Goal: Task Accomplishment & Management: Manage account settings

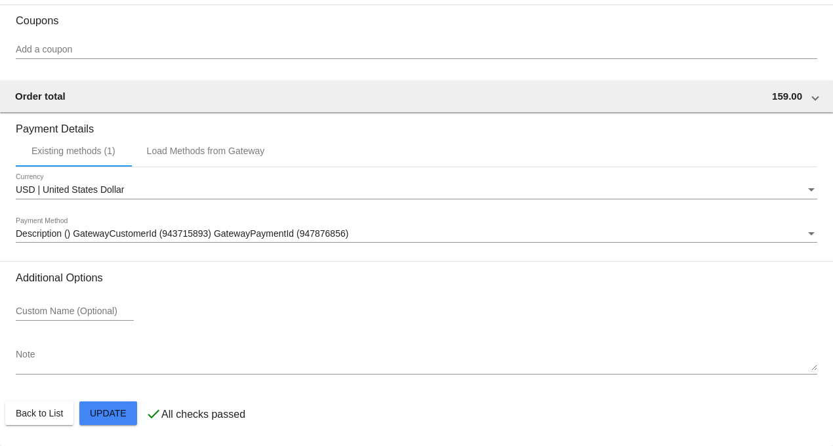
scroll to position [1190, 0]
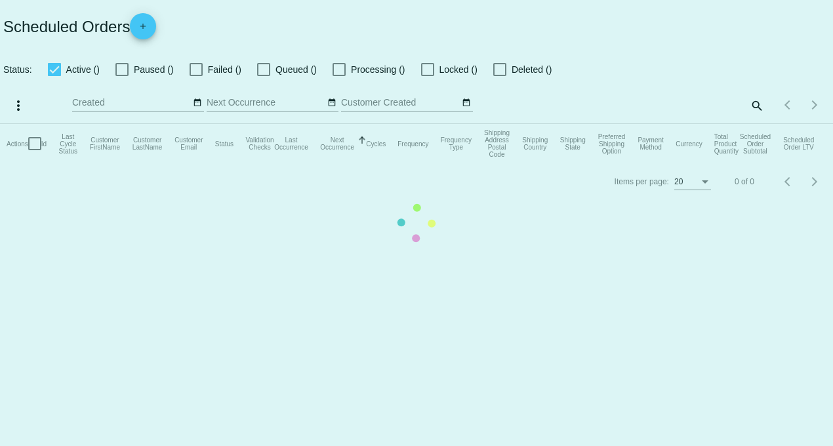
checkbox input "true"
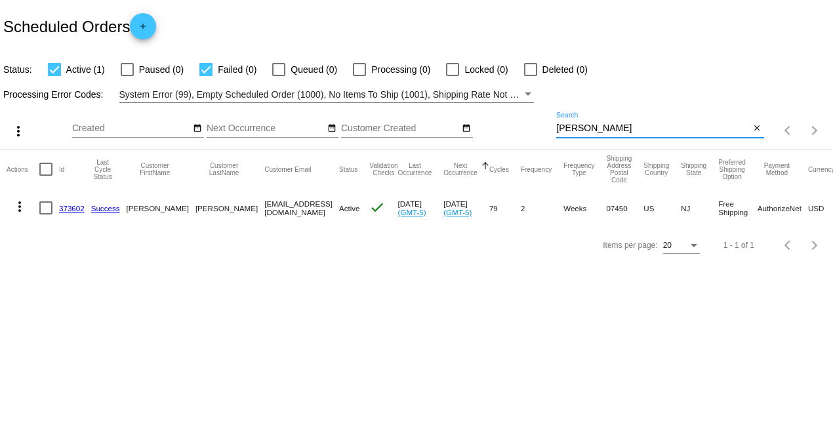
drag, startPoint x: 610, startPoint y: 128, endPoint x: 391, endPoint y: 136, distance: 219.2
click at [392, 134] on div "more_vert Aug Jan Feb Mar [DATE]" at bounding box center [416, 126] width 833 height 47
type input "[PERSON_NAME]"
click at [21, 204] on mat-icon "more_vert" at bounding box center [20, 207] width 16 height 16
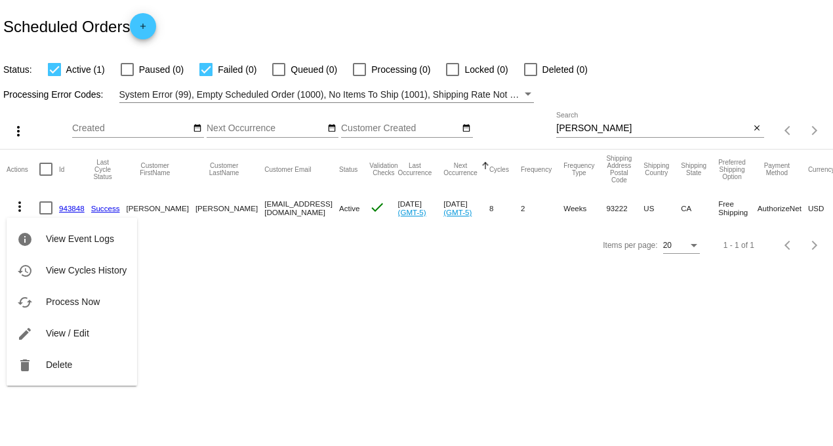
click at [333, 312] on div at bounding box center [416, 223] width 833 height 446
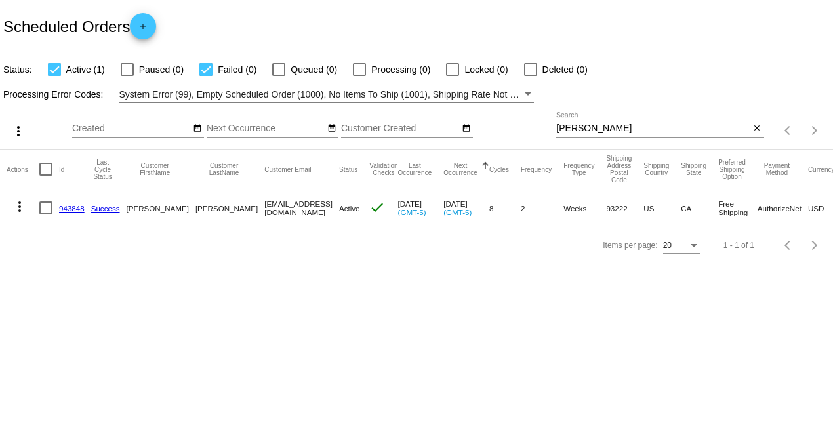
click at [73, 209] on link "943848" at bounding box center [72, 208] width 26 height 9
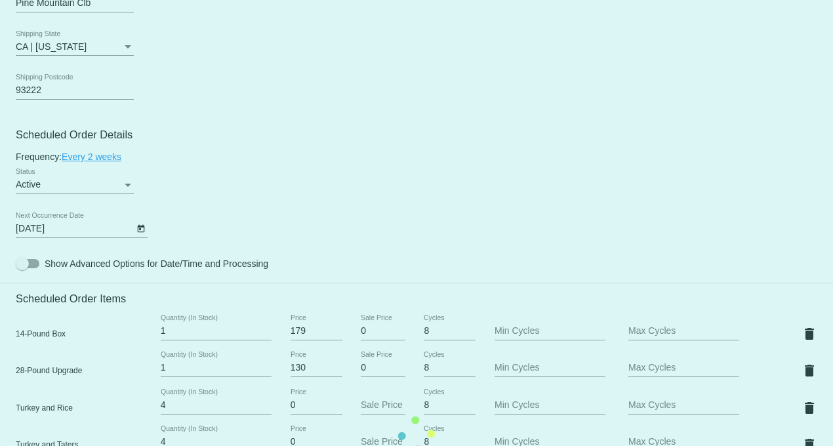
scroll to position [729, 0]
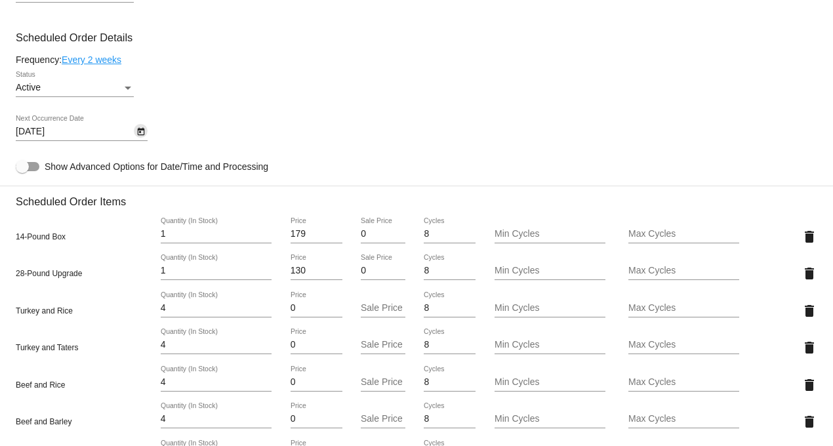
click at [142, 138] on icon "Open calendar" at bounding box center [140, 132] width 9 height 16
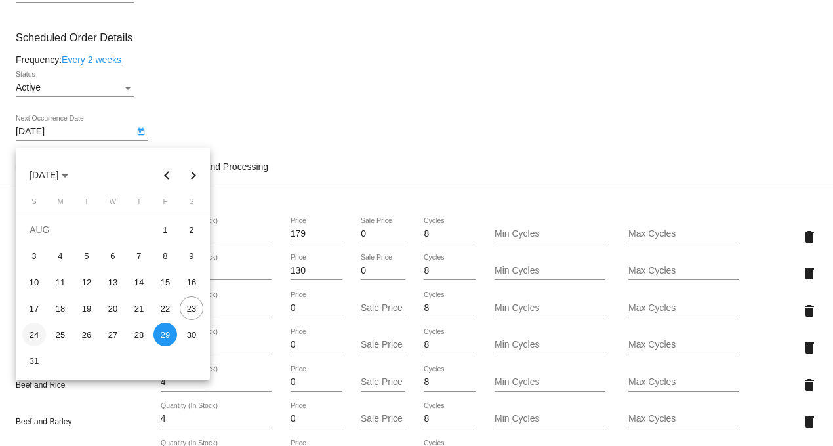
click at [29, 334] on div "24" at bounding box center [34, 335] width 24 height 24
type input "[DATE]"
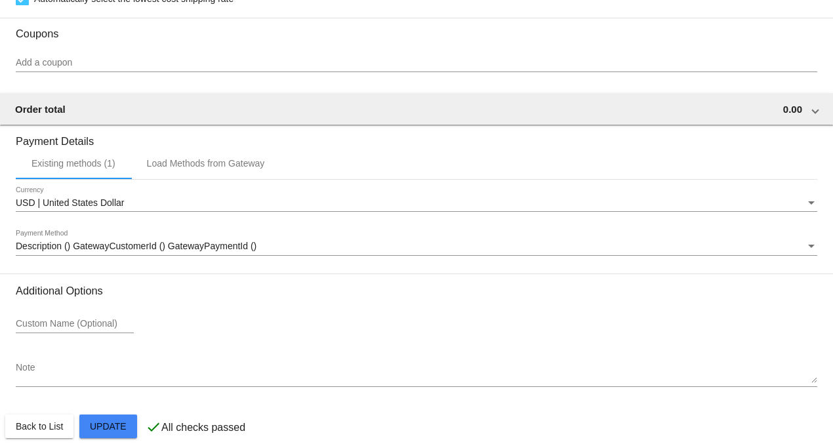
scroll to position [1450, 0]
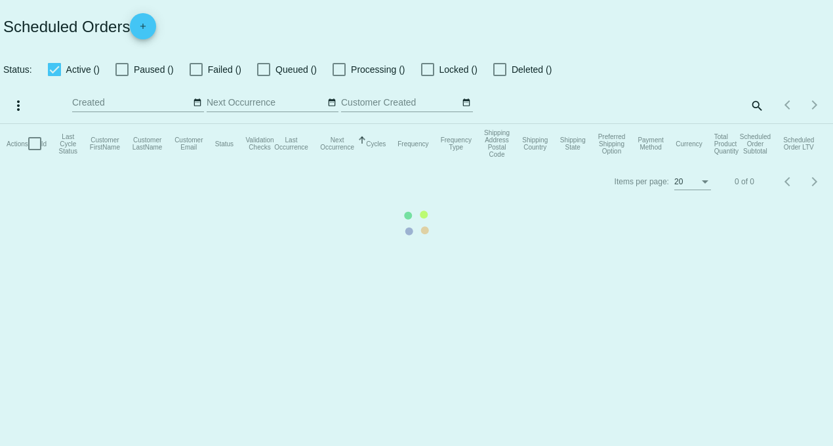
checkbox input "true"
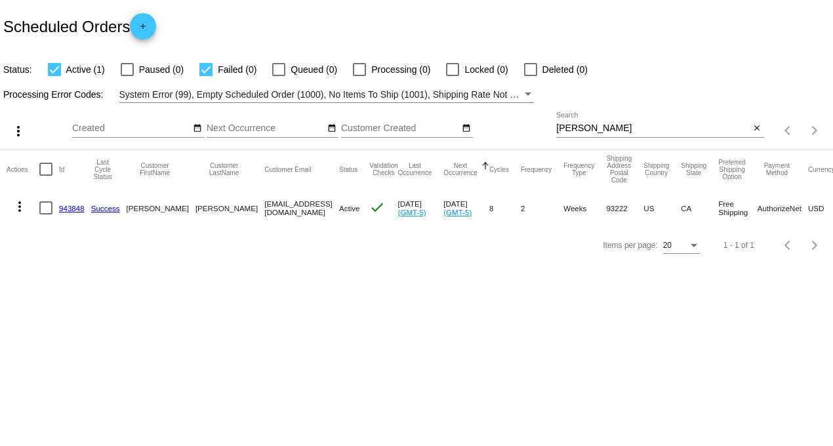
click at [67, 208] on link "943848" at bounding box center [72, 208] width 26 height 9
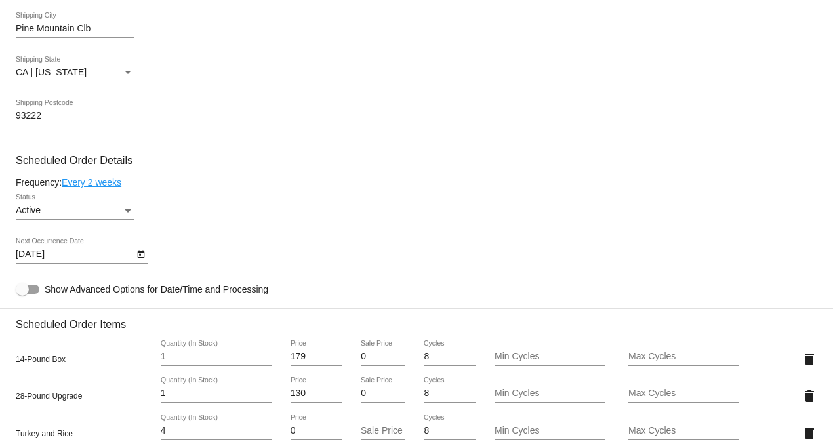
scroll to position [656, 0]
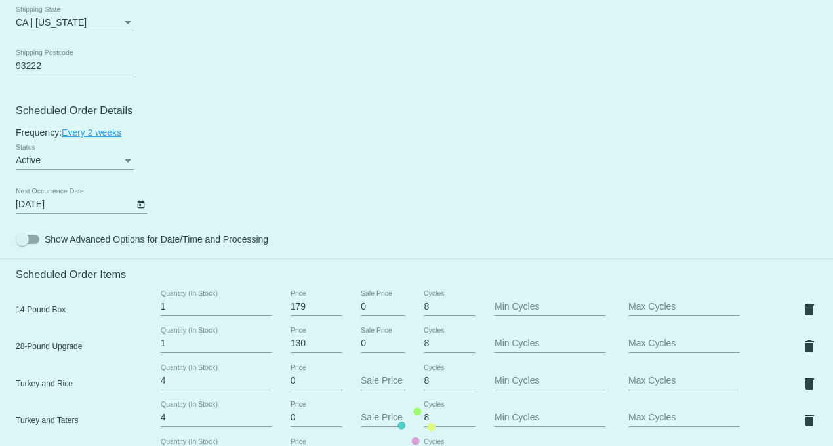
click at [138, 209] on mat-card "Customer 1217107: [PERSON_NAME] [EMAIL_ADDRESS][DOMAIN_NAME] Customer Shipping …" at bounding box center [416, 426] width 833 height 1608
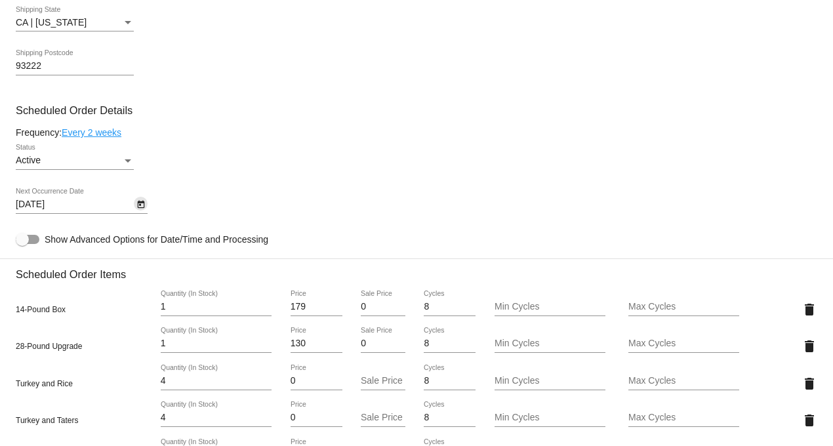
click at [138, 209] on icon "Open calendar" at bounding box center [140, 205] width 7 height 8
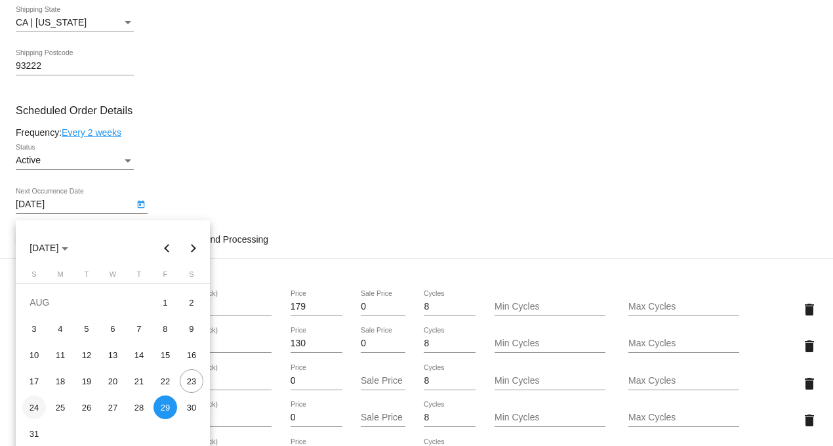
click at [33, 408] on div "24" at bounding box center [34, 407] width 24 height 24
type input "[DATE]"
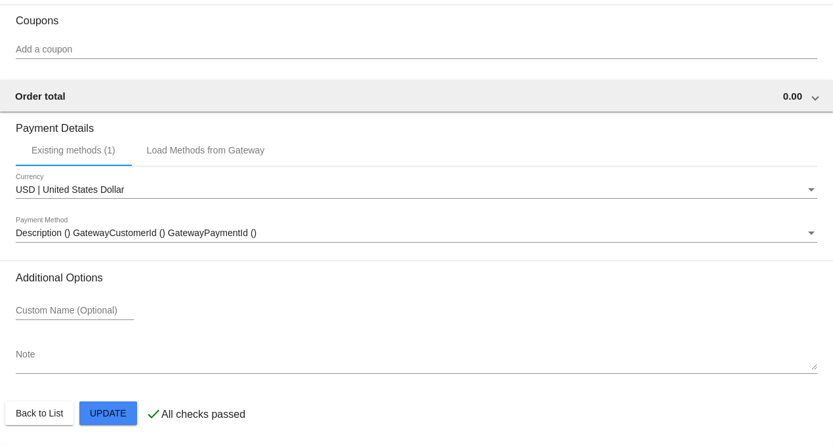
scroll to position [1450, 0]
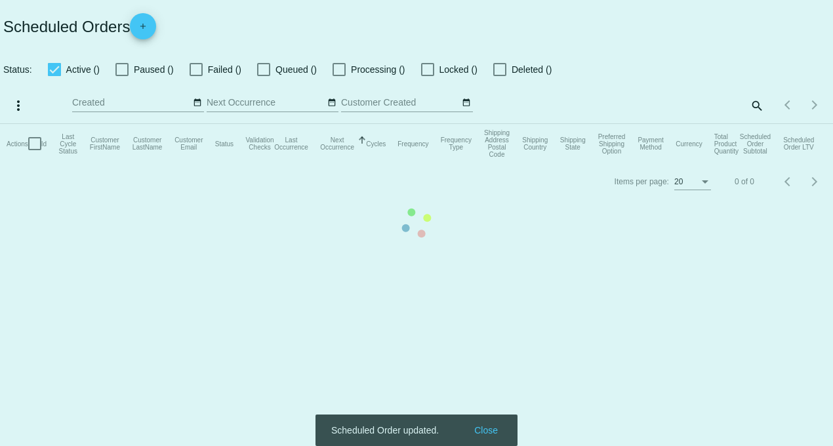
checkbox input "true"
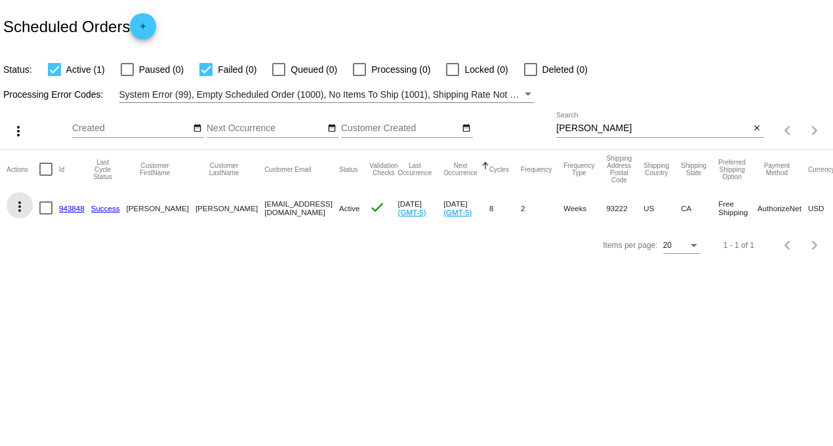
click at [24, 205] on mat-icon "more_vert" at bounding box center [20, 207] width 16 height 16
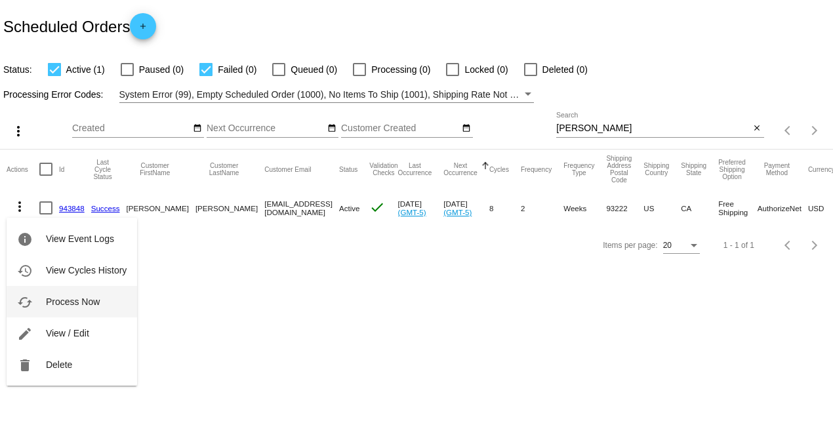
click at [87, 298] on span "Process Now" at bounding box center [73, 301] width 54 height 10
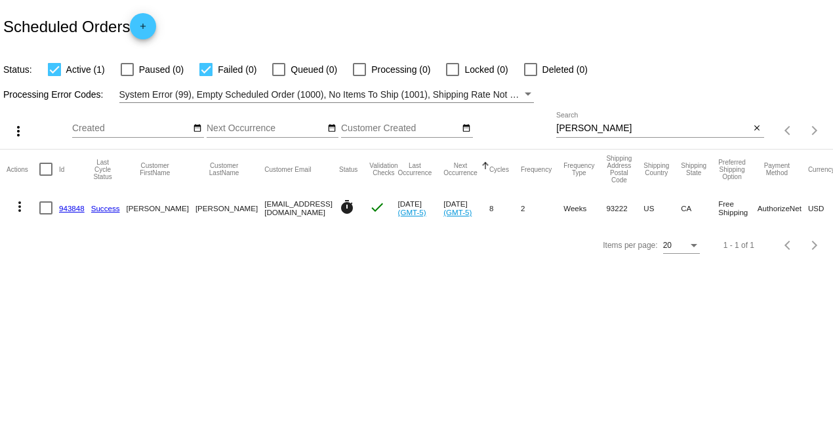
click at [385, 30] on div "Scheduled Orders add" at bounding box center [416, 26] width 833 height 52
click at [70, 211] on link "943848" at bounding box center [72, 208] width 26 height 9
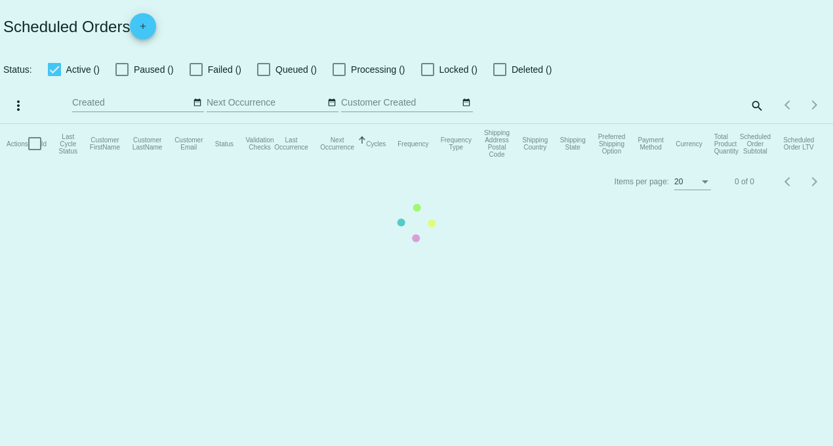
checkbox input "true"
